Goal: Information Seeking & Learning: Check status

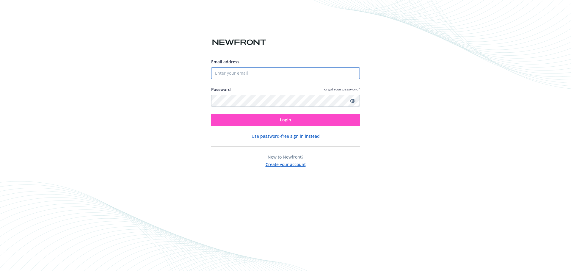
type input "[PERSON_NAME][EMAIL_ADDRESS][PERSON_NAME][DOMAIN_NAME]"
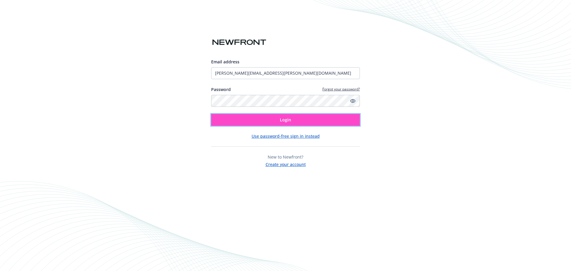
click at [272, 115] on button "Login" at bounding box center [285, 120] width 149 height 12
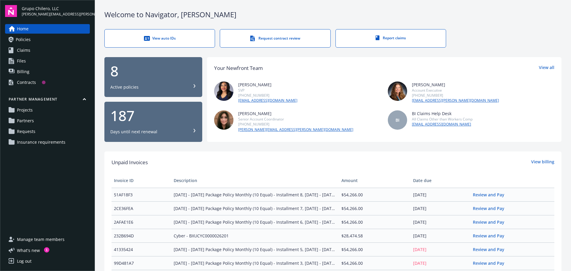
click at [49, 85] on link "Contracts" at bounding box center [47, 83] width 85 height 10
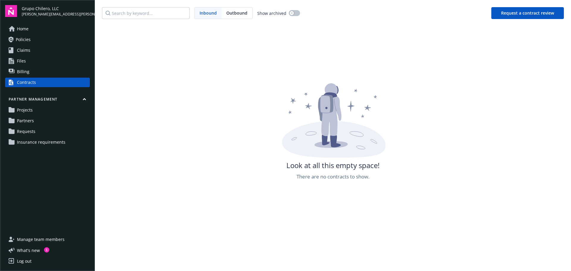
click at [54, 50] on link "Claims" at bounding box center [47, 51] width 85 height 10
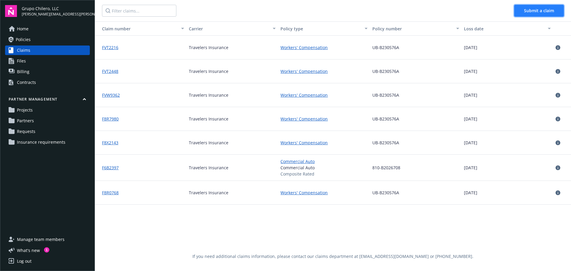
click at [541, 8] on span "Submit a claim" at bounding box center [539, 11] width 30 height 6
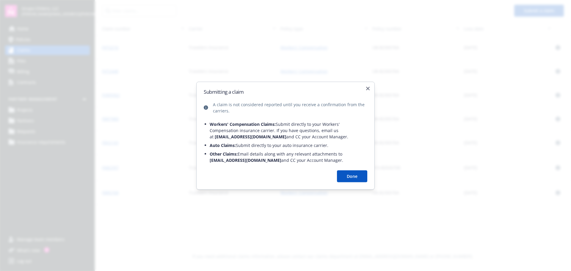
click at [357, 179] on button "Done" at bounding box center [352, 176] width 30 height 12
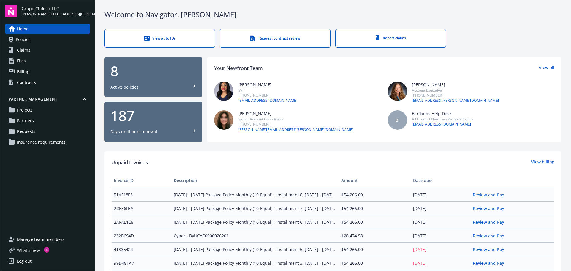
click at [37, 250] on span "What ' s new" at bounding box center [28, 250] width 23 height 6
click at [47, 39] on link "Policies" at bounding box center [47, 40] width 85 height 10
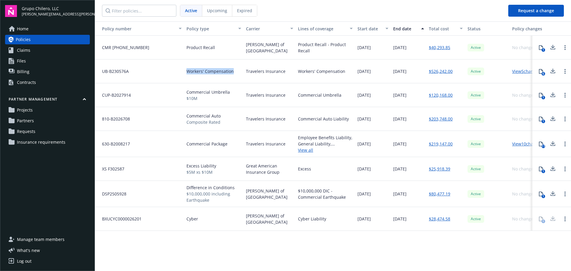
drag, startPoint x: 235, startPoint y: 73, endPoint x: 170, endPoint y: 72, distance: 64.6
click at [170, 72] on div "UB-B230576A Workers' Compensation Travelers Insurance Workers' Compensation [DA…" at bounding box center [340, 72] width 491 height 24
click at [121, 72] on span "UB-B230576A" at bounding box center [113, 71] width 32 height 6
drag, startPoint x: 128, startPoint y: 69, endPoint x: 110, endPoint y: 72, distance: 18.1
click at [110, 72] on span "UB-B230576A" at bounding box center [113, 71] width 32 height 6
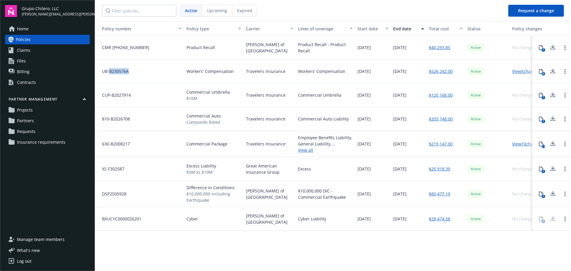
copy span "B230576A"
click at [526, 71] on link "View 5 changes" at bounding box center [526, 71] width 28 height 6
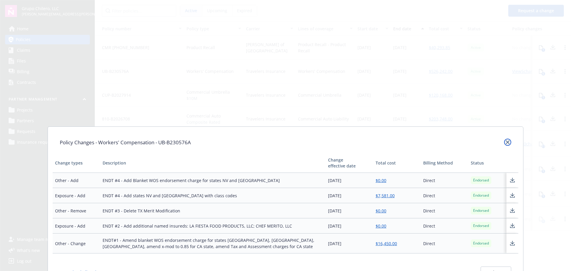
click at [507, 144] on icon "close" at bounding box center [508, 142] width 4 height 4
